Goal: Task Accomplishment & Management: Use online tool/utility

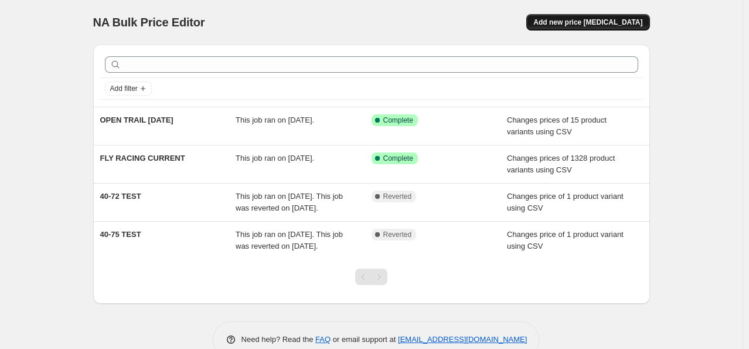
click at [603, 23] on span "Add new price change job" at bounding box center [587, 22] width 109 height 9
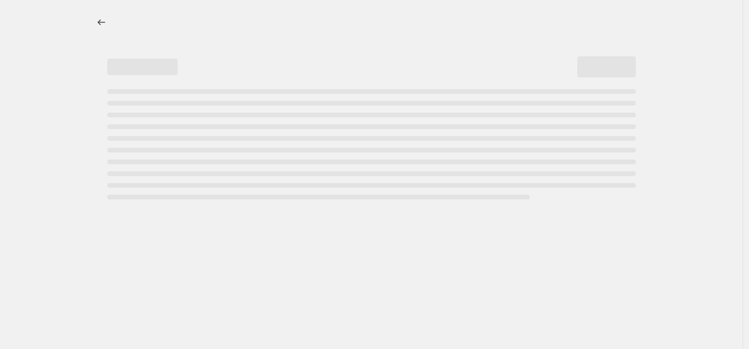
select select "percentage"
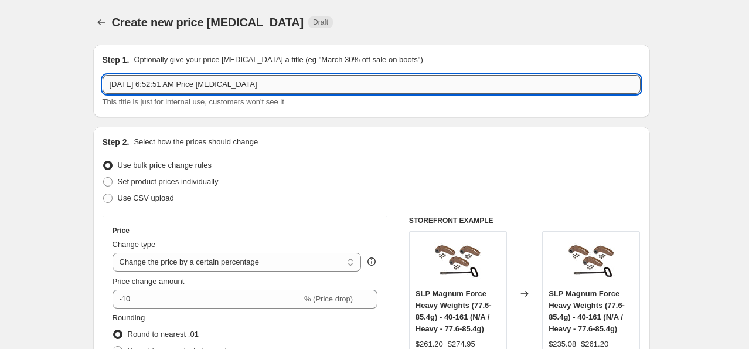
click at [215, 82] on input "Oct 1, 2025, 6:52:51 AM Price change job" at bounding box center [372, 84] width 538 height 19
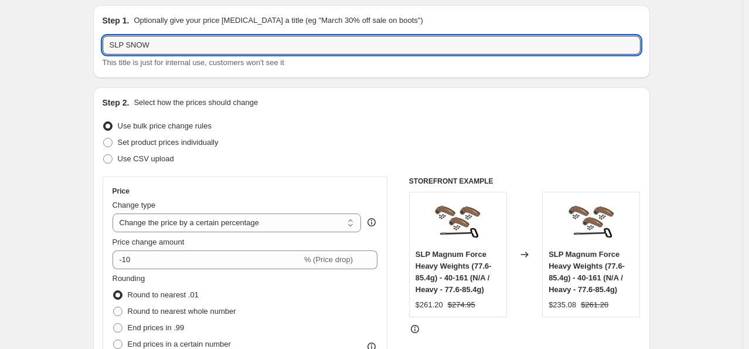
scroll to position [59, 0]
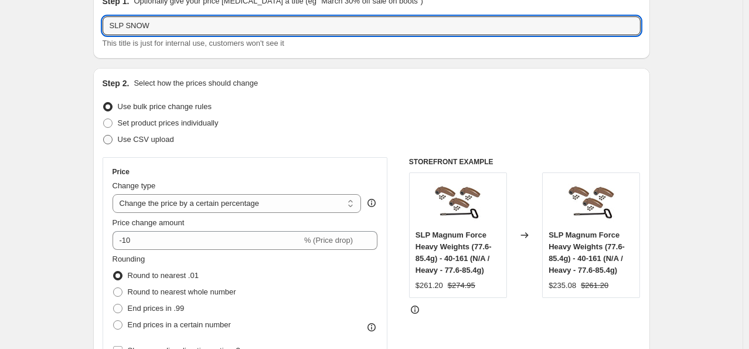
type input "SLP SNOW"
click at [141, 138] on span "Use CSV upload" at bounding box center [146, 139] width 56 height 9
click at [104, 135] on input "Use CSV upload" at bounding box center [103, 135] width 1 height 1
radio input "true"
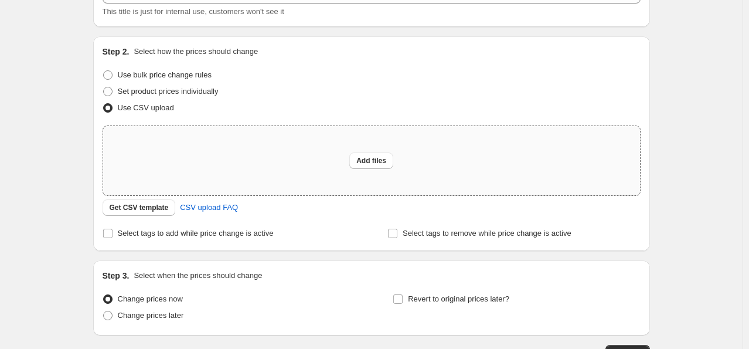
scroll to position [117, 0]
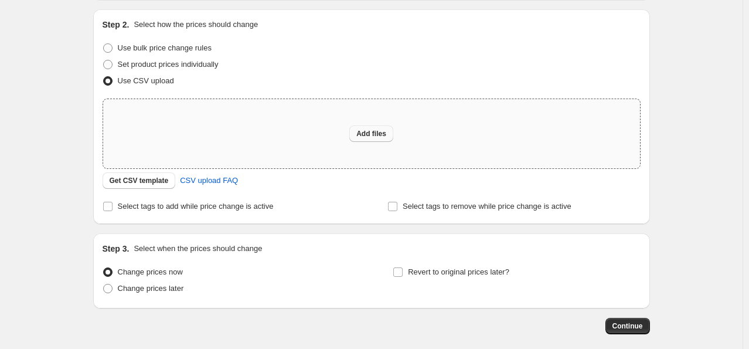
click at [377, 136] on span "Add files" at bounding box center [371, 133] width 30 height 9
type input "C:\fakepath\NA PRICE SLP SNOW 10-1.csv"
click at [370, 135] on span "Add files" at bounding box center [371, 133] width 30 height 9
type input "C:\fakepath\NA PRICE SLP SNOW 10-1.csv"
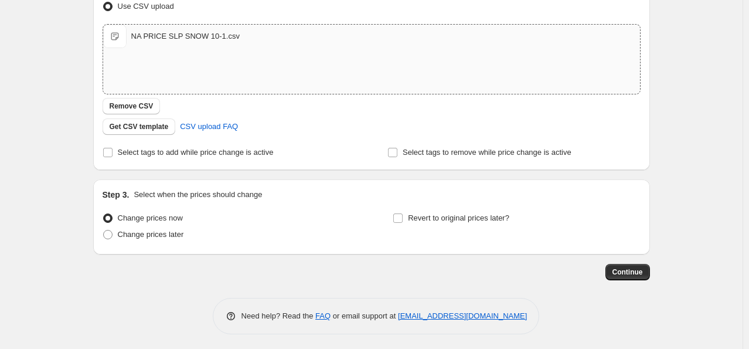
scroll to position [194, 0]
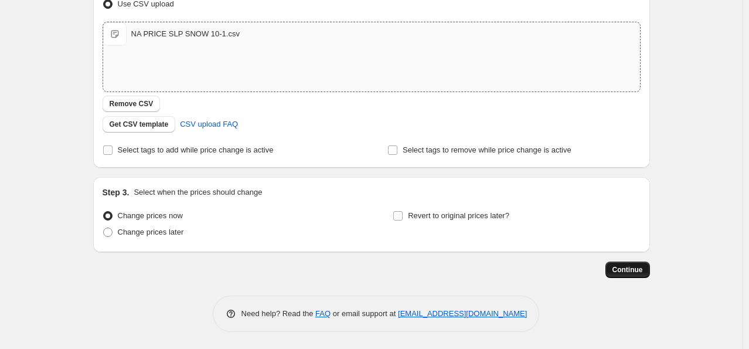
click at [637, 269] on span "Continue" at bounding box center [627, 269] width 30 height 9
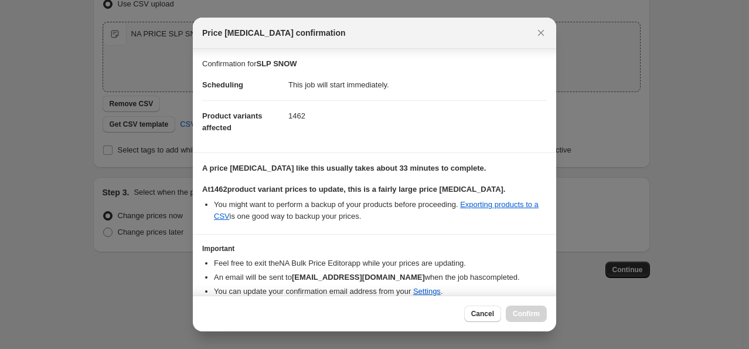
scroll to position [48, 0]
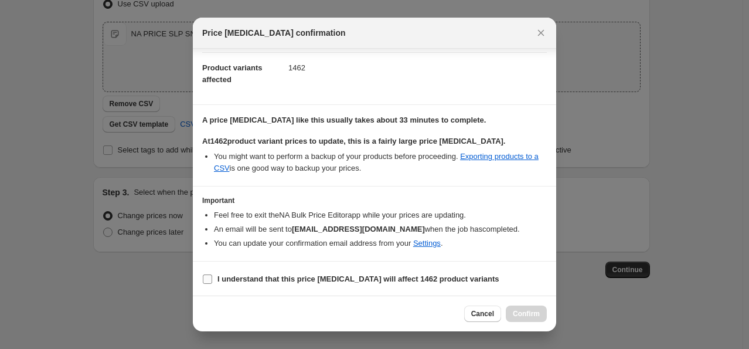
click at [205, 280] on input "I understand that this price change job will affect 1462 product variants" at bounding box center [207, 278] width 9 height 9
checkbox input "true"
click at [533, 314] on span "Confirm" at bounding box center [526, 313] width 27 height 9
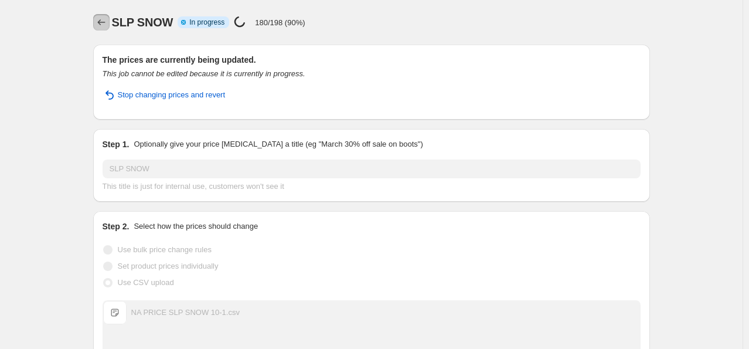
click at [103, 22] on icon "Price change jobs" at bounding box center [101, 22] width 8 height 6
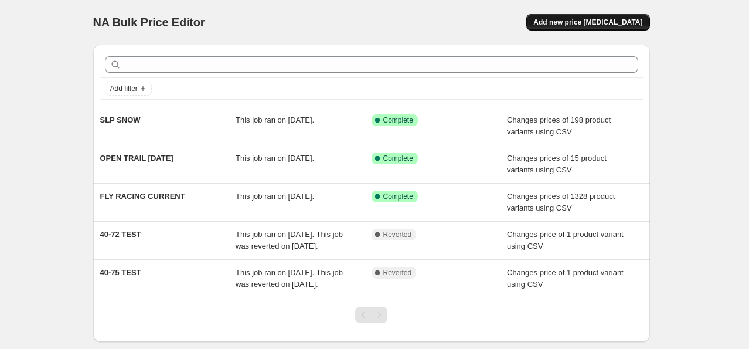
click at [618, 15] on button "Add new price change job" at bounding box center [587, 22] width 123 height 16
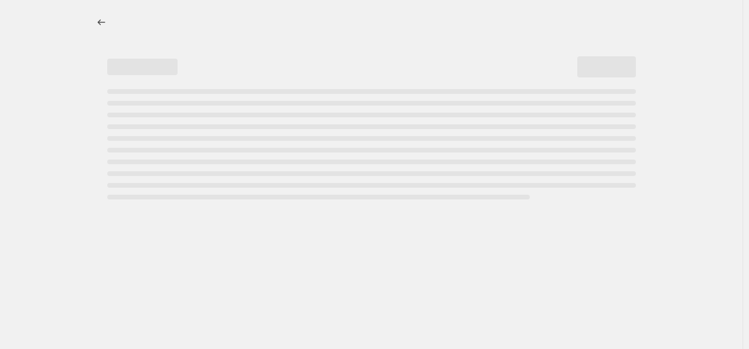
select select "percentage"
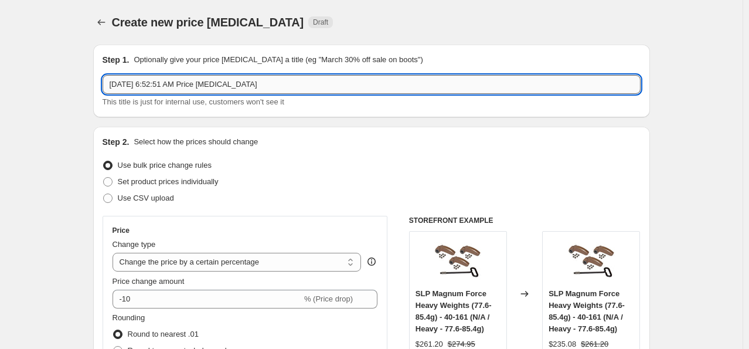
click at [161, 86] on input "Oct 1, 2025, 6:52:51 AM Price change job" at bounding box center [372, 84] width 538 height 19
click at [169, 84] on input "Oct 1, 2025, 6:52:51 AM Price change job" at bounding box center [372, 84] width 538 height 19
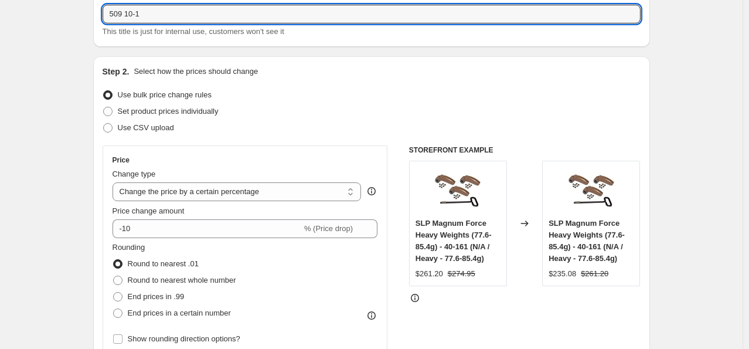
scroll to position [117, 0]
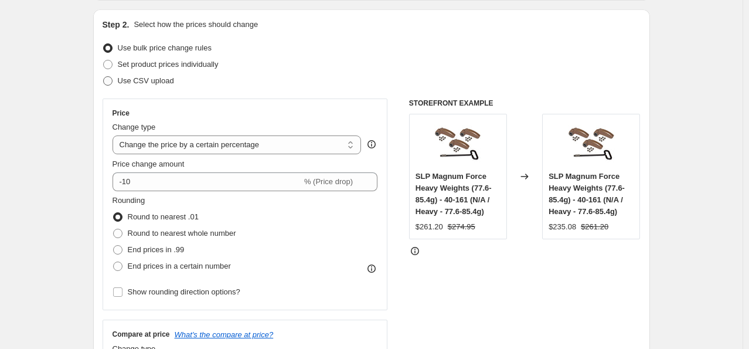
type input "509 10-1"
click at [138, 79] on span "Use CSV upload" at bounding box center [146, 80] width 56 height 9
click at [104, 77] on input "Use CSV upload" at bounding box center [103, 76] width 1 height 1
radio input "true"
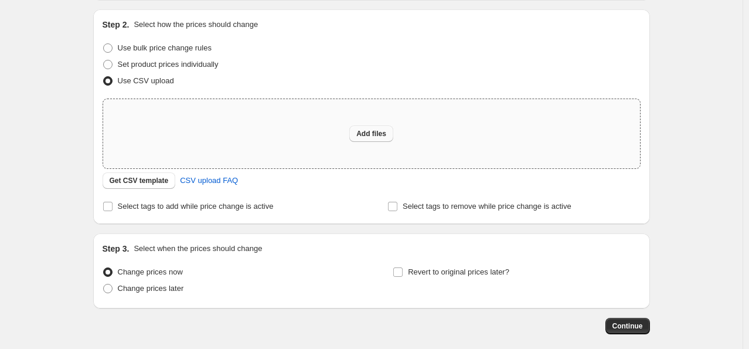
click at [370, 136] on span "Add files" at bounding box center [371, 133] width 30 height 9
type input "C:\fakepath\NA PRICE 509 CLOSEOUT 50 10-1.csv"
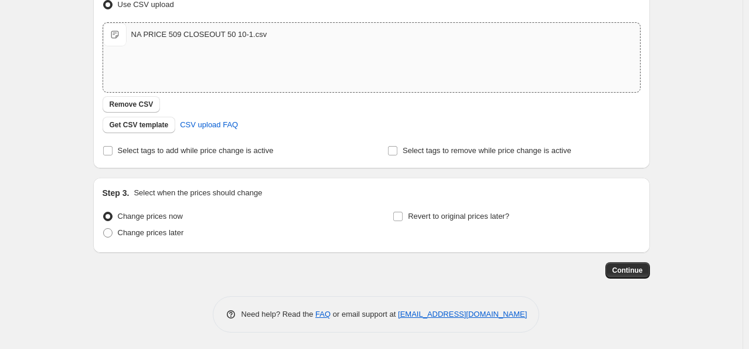
scroll to position [194, 0]
click at [635, 270] on span "Continue" at bounding box center [627, 269] width 30 height 9
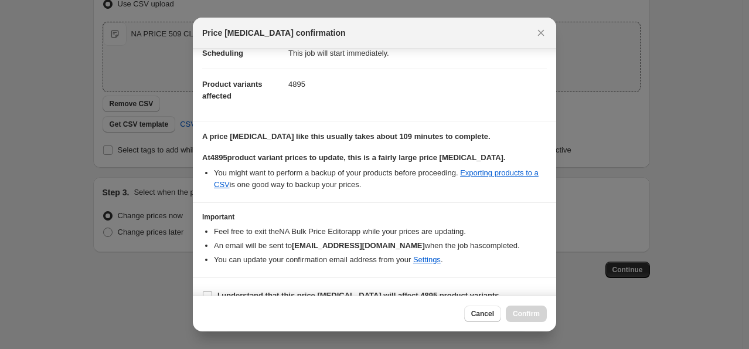
scroll to position [48, 0]
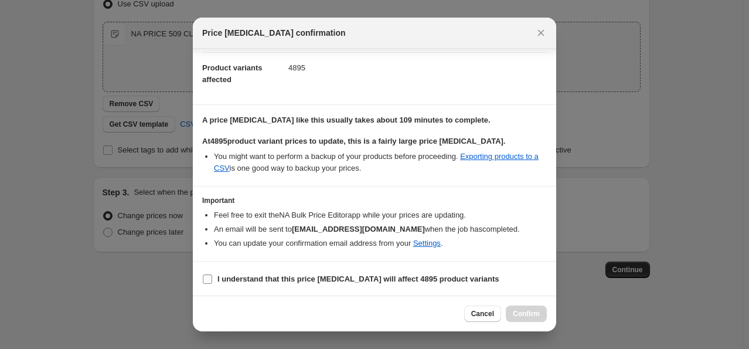
click at [209, 277] on input "I understand that this price change job will affect 4895 product variants" at bounding box center [207, 278] width 9 height 9
checkbox input "true"
click at [534, 312] on span "Confirm" at bounding box center [526, 313] width 27 height 9
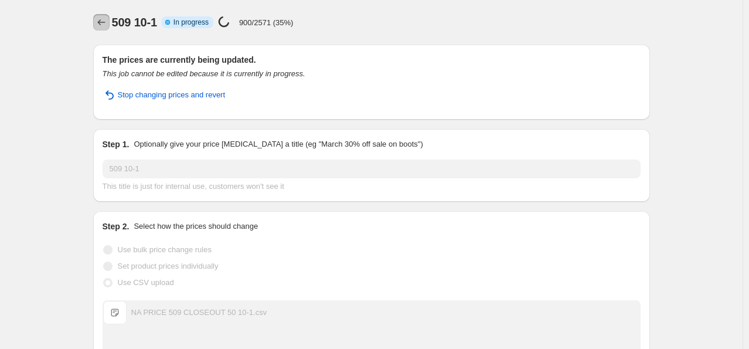
click at [104, 19] on icon "Price change jobs" at bounding box center [102, 22] width 12 height 12
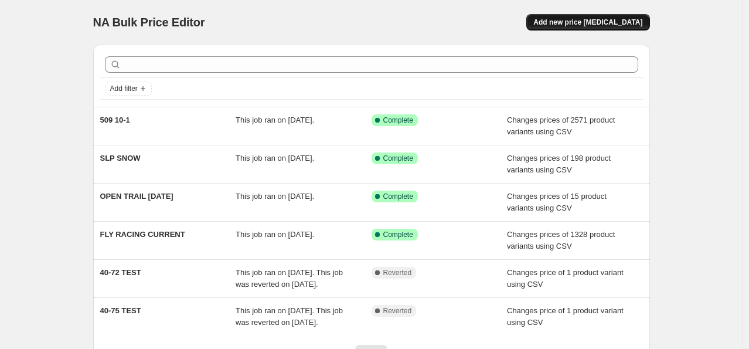
click at [600, 19] on span "Add new price change job" at bounding box center [587, 22] width 109 height 9
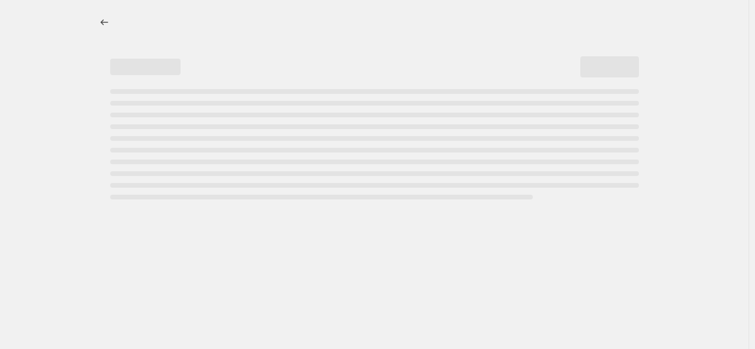
select select "percentage"
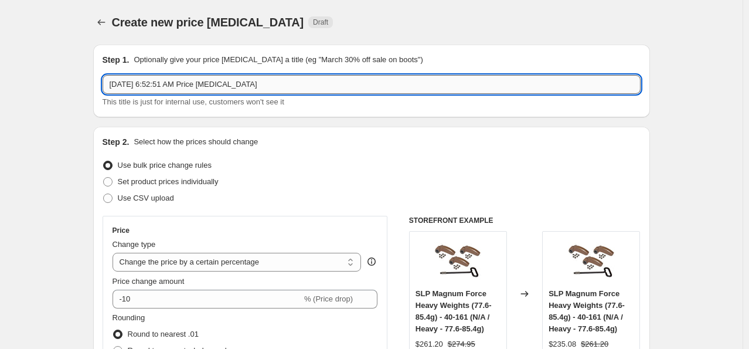
click at [202, 85] on input "Oct 1, 2025, 6:52:51 AM Price change job" at bounding box center [372, 84] width 538 height 19
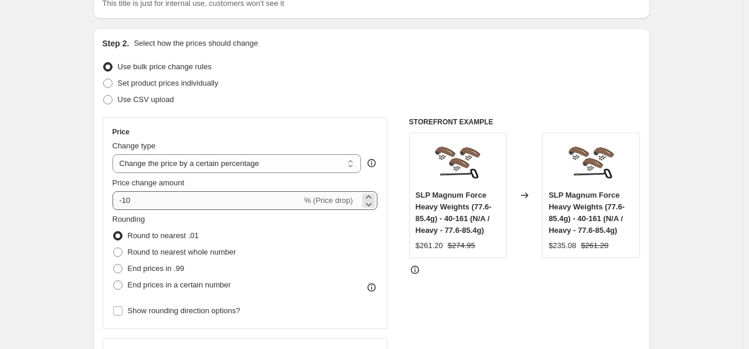
scroll to position [117, 0]
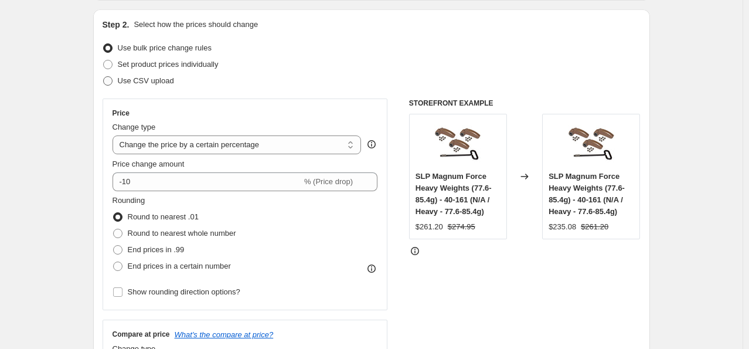
type input "OPEN TRAIL 10-1"
click at [129, 80] on span "Use CSV upload" at bounding box center [146, 80] width 56 height 9
click at [104, 77] on input "Use CSV upload" at bounding box center [103, 76] width 1 height 1
radio input "true"
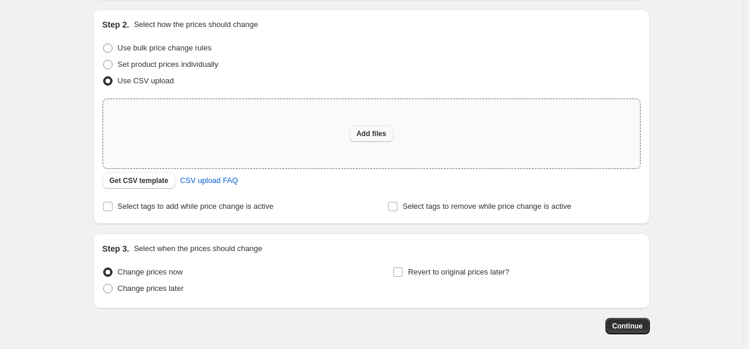
click at [372, 129] on span "Add files" at bounding box center [371, 133] width 30 height 9
type input "C:\fakepath\NA OPEN TRAIL 10-1.csv"
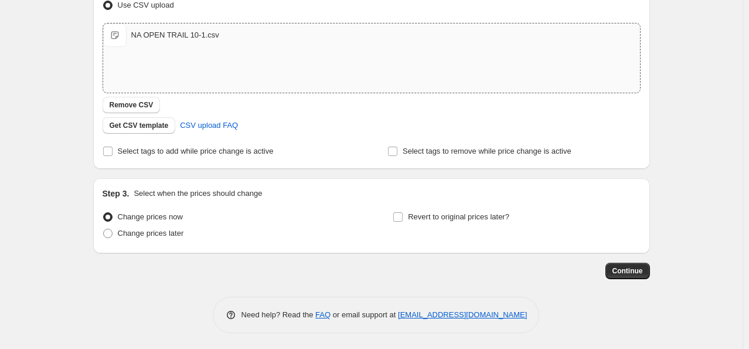
scroll to position [194, 0]
click at [639, 275] on button "Continue" at bounding box center [627, 269] width 45 height 16
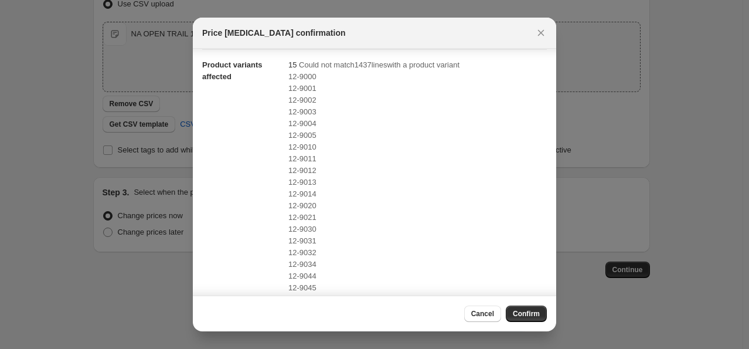
scroll to position [215, 0]
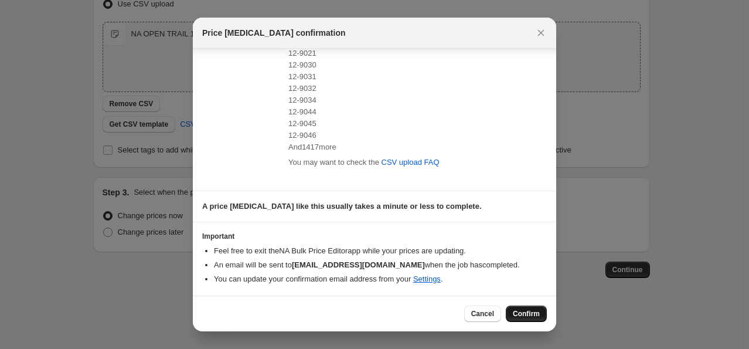
click at [526, 312] on span "Confirm" at bounding box center [526, 313] width 27 height 9
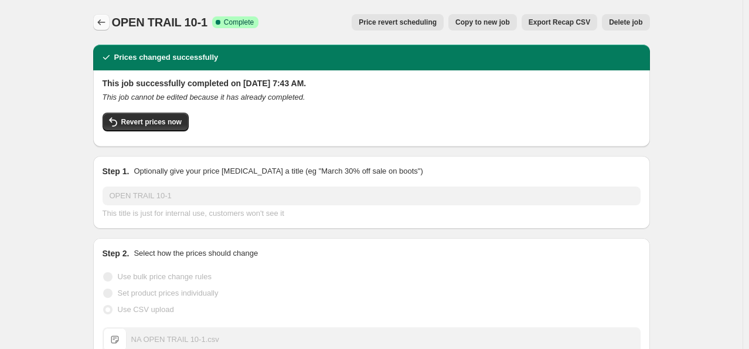
click at [99, 20] on icon "Price change jobs" at bounding box center [102, 22] width 12 height 12
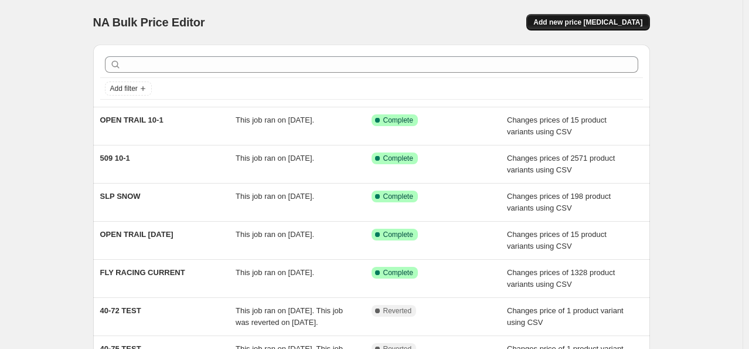
click at [612, 18] on span "Add new price change job" at bounding box center [587, 22] width 109 height 9
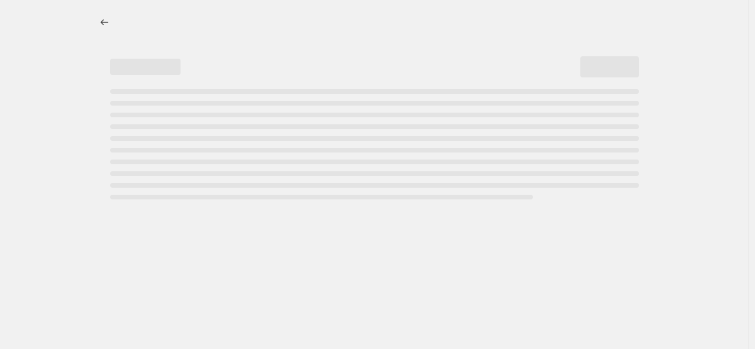
select select "percentage"
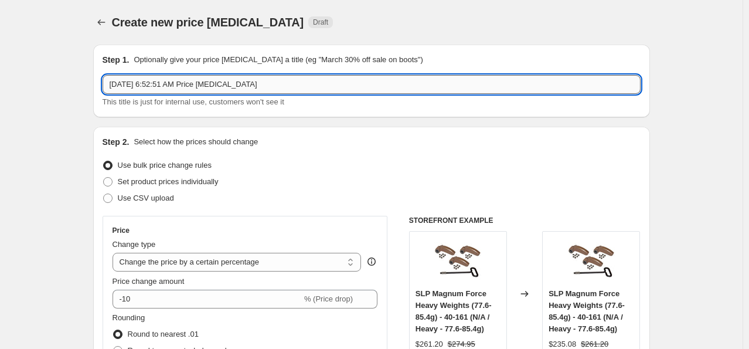
click at [183, 86] on input "Oct 1, 2025, 6:52:51 AM Price change job" at bounding box center [372, 84] width 538 height 19
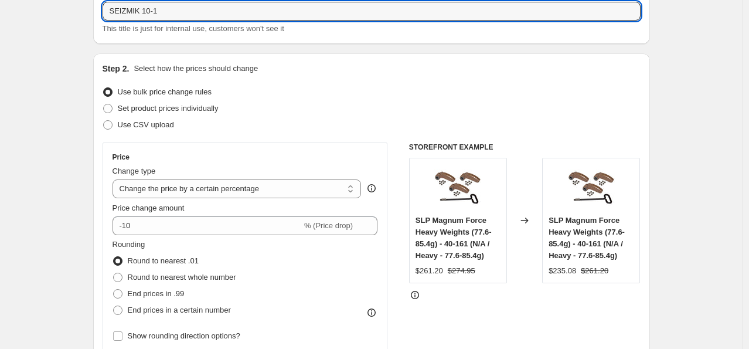
scroll to position [59, 0]
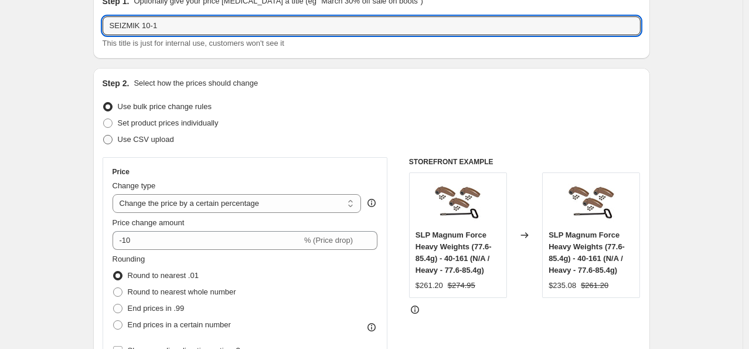
type input "SEIZMIK 10-1"
click at [148, 142] on span "Use CSV upload" at bounding box center [146, 139] width 56 height 9
click at [104, 135] on input "Use CSV upload" at bounding box center [103, 135] width 1 height 1
radio input "true"
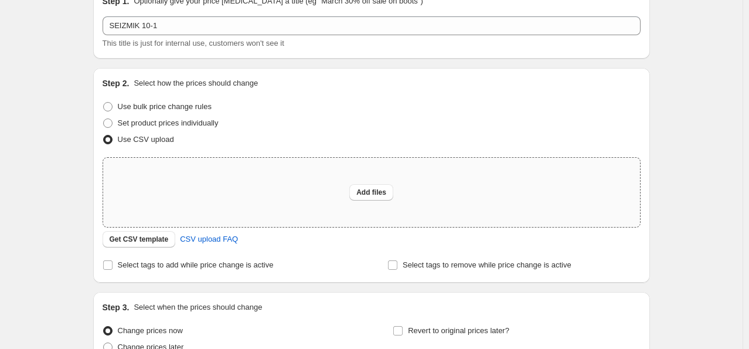
scroll to position [173, 0]
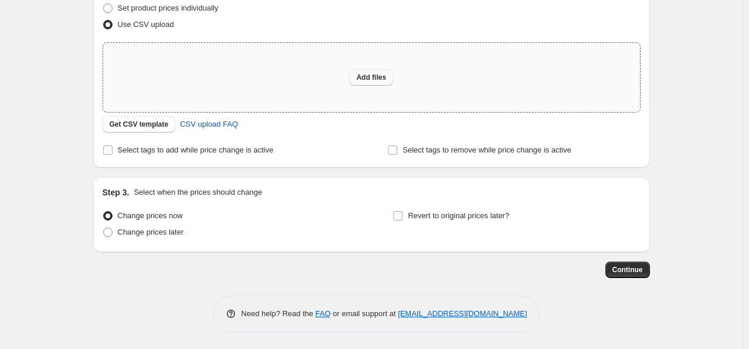
click at [372, 74] on span "Add files" at bounding box center [371, 77] width 30 height 9
type input "C:\fakepath\NA SEIZMIK 10-1.csv"
click at [135, 122] on span "Get CSV template" at bounding box center [139, 124] width 59 height 9
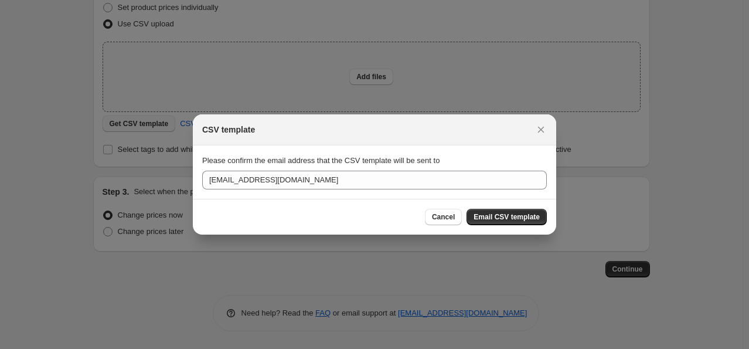
scroll to position [0, 0]
click at [447, 217] on span "Cancel" at bounding box center [443, 216] width 23 height 9
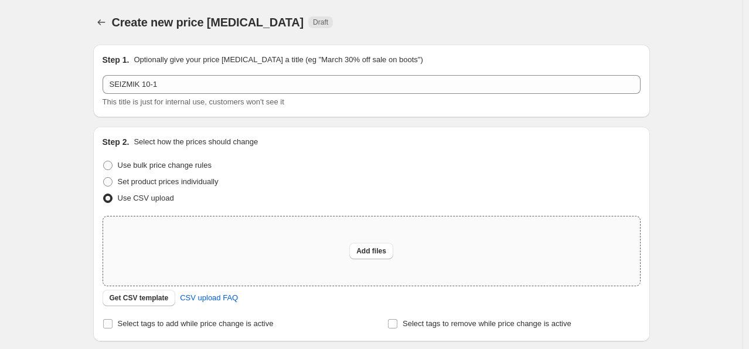
scroll to position [173, 0]
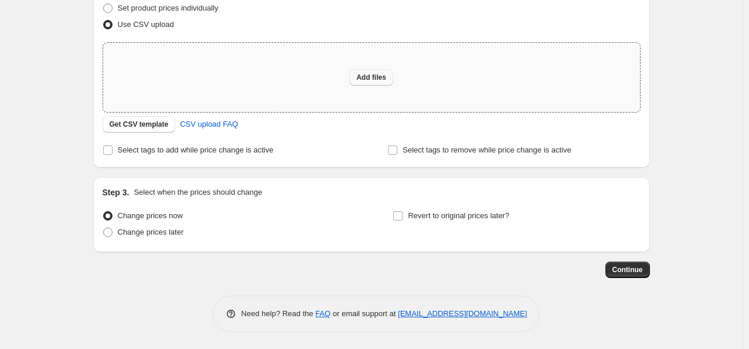
click at [364, 74] on span "Add files" at bounding box center [371, 77] width 30 height 9
type input "C:\fakepath\NA SEIZMIK 10-1.csv"
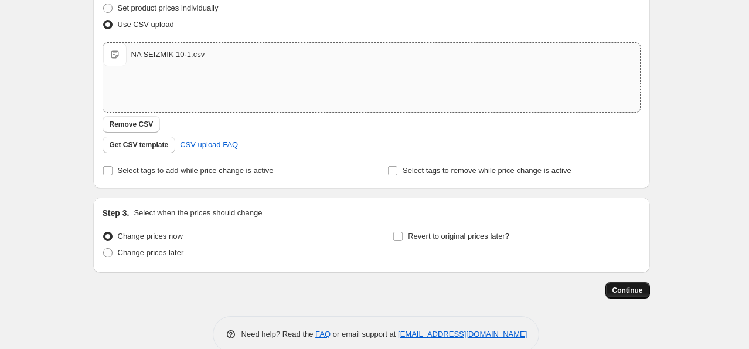
click at [632, 287] on span "Continue" at bounding box center [627, 289] width 30 height 9
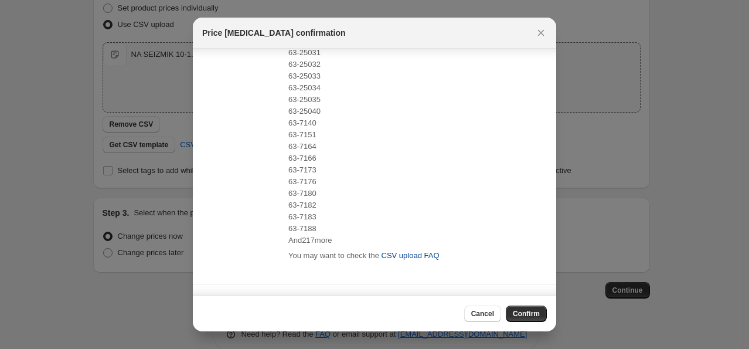
scroll to position [215, 0]
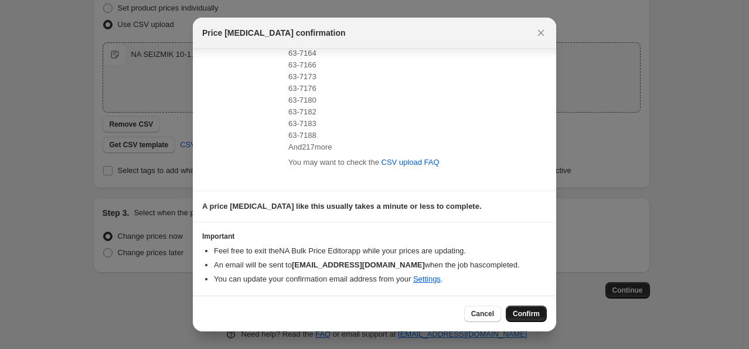
click at [530, 315] on span "Confirm" at bounding box center [526, 313] width 27 height 9
